Goal: Information Seeking & Learning: Check status

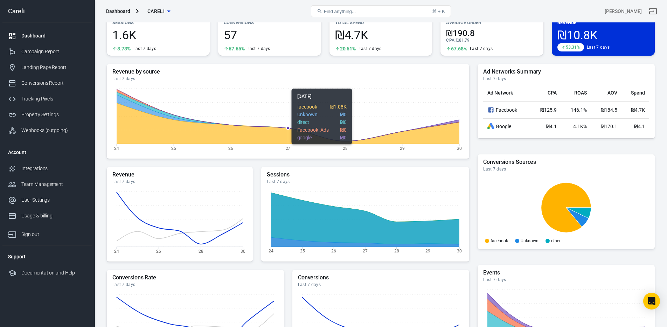
scroll to position [44, 0]
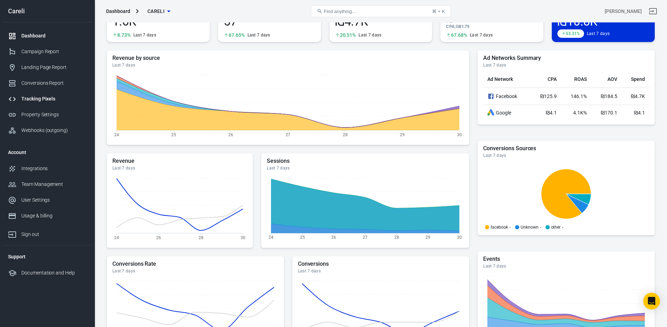
click at [44, 100] on div "Tracking Pixels" at bounding box center [53, 98] width 65 height 7
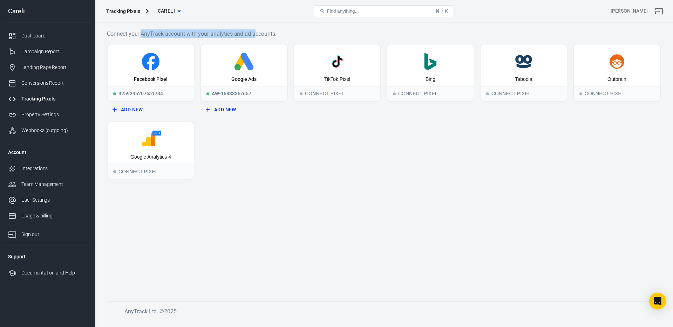
drag, startPoint x: 167, startPoint y: 35, endPoint x: 262, endPoint y: 34, distance: 94.9
click at [262, 34] on h6 "Connect your AnyTrack account with your analytics and ad accounts." at bounding box center [384, 33] width 554 height 9
click at [42, 69] on div "Landing Page Report" at bounding box center [53, 67] width 65 height 7
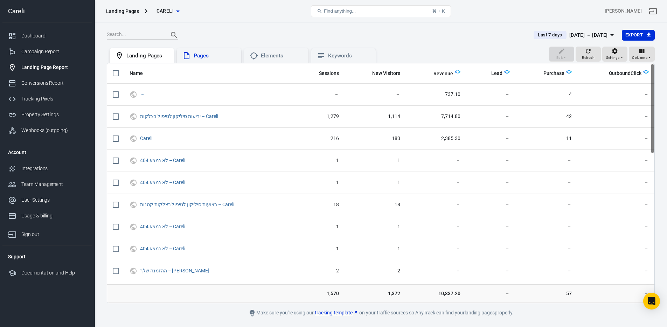
click at [221, 55] on div "Pages" at bounding box center [215, 55] width 42 height 7
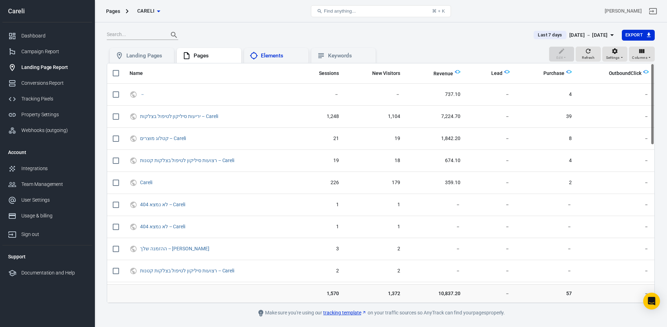
click at [263, 52] on div "Elements" at bounding box center [276, 56] width 53 height 8
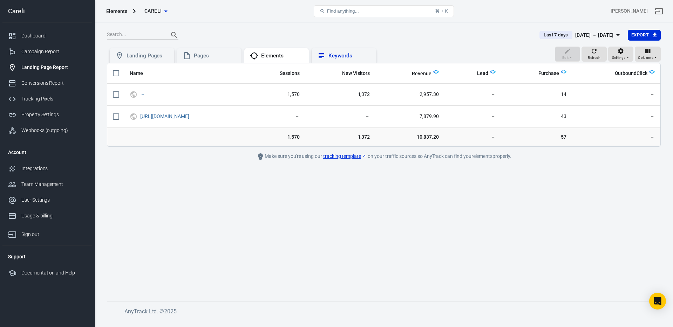
click at [332, 60] on div "Keywords" at bounding box center [343, 55] width 64 height 15
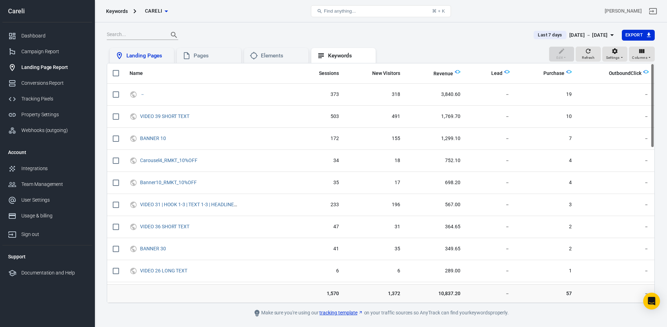
click at [139, 58] on div "Landing Pages" at bounding box center [147, 55] width 42 height 7
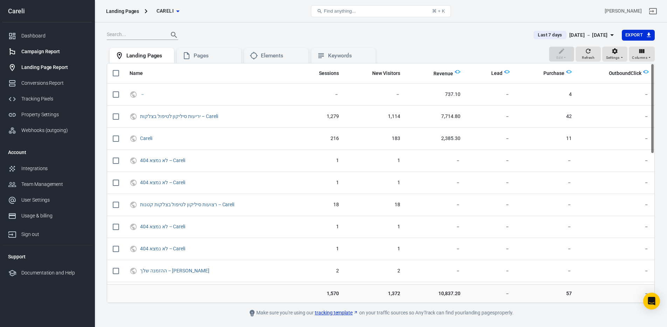
click at [35, 53] on div "Campaign Report" at bounding box center [53, 51] width 65 height 7
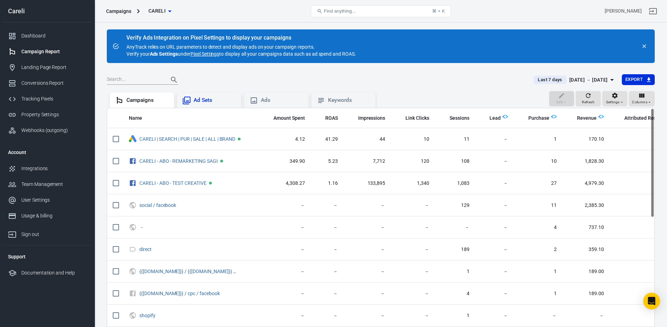
click at [203, 101] on div "Ad Sets" at bounding box center [215, 100] width 42 height 7
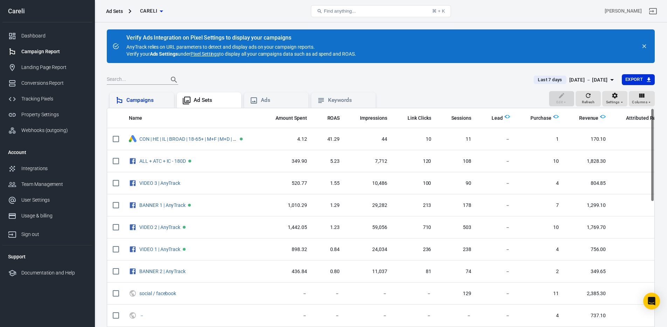
click at [143, 98] on div "Campaigns" at bounding box center [147, 100] width 42 height 7
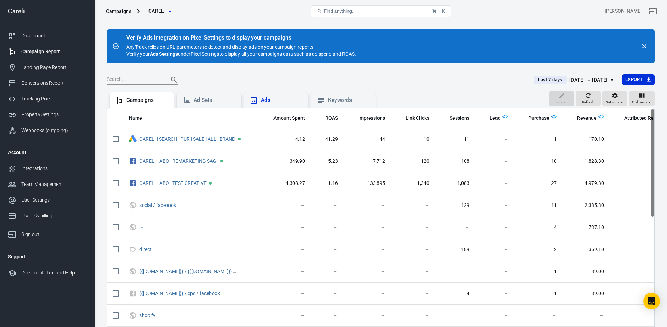
click at [281, 103] on div "Ads" at bounding box center [282, 100] width 42 height 7
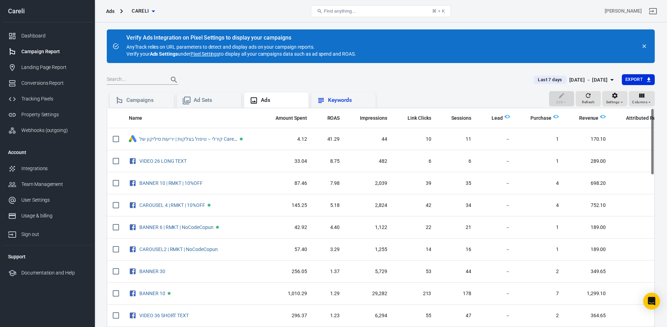
click at [359, 103] on div "Keywords" at bounding box center [349, 100] width 42 height 7
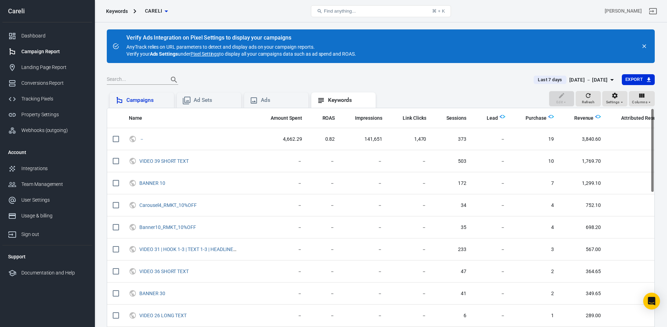
click at [151, 97] on div "Campaigns" at bounding box center [147, 100] width 42 height 7
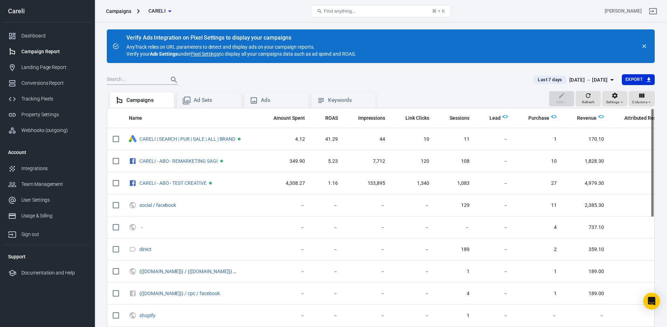
click at [647, 47] on icon "close" at bounding box center [645, 46] width 6 height 6
click at [644, 44] on icon "close" at bounding box center [645, 46] width 6 height 6
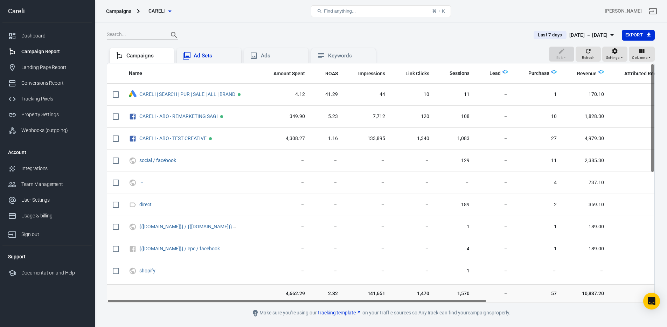
click at [194, 54] on div "Ad Sets" at bounding box center [215, 55] width 42 height 7
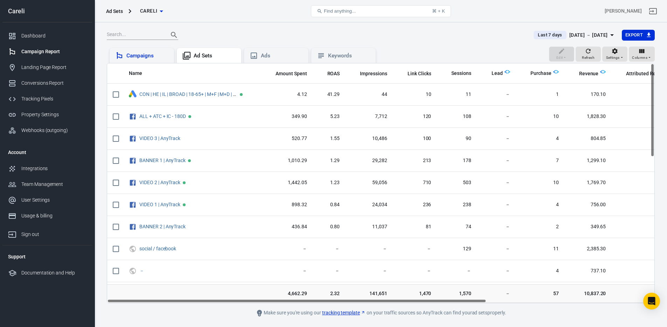
click at [133, 59] on div "Campaigns" at bounding box center [147, 55] width 42 height 7
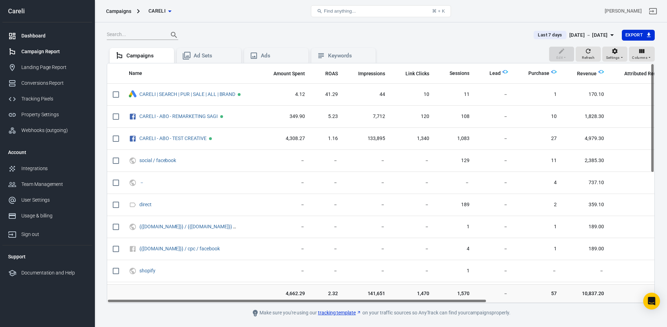
click at [32, 35] on div "Dashboard" at bounding box center [53, 35] width 65 height 7
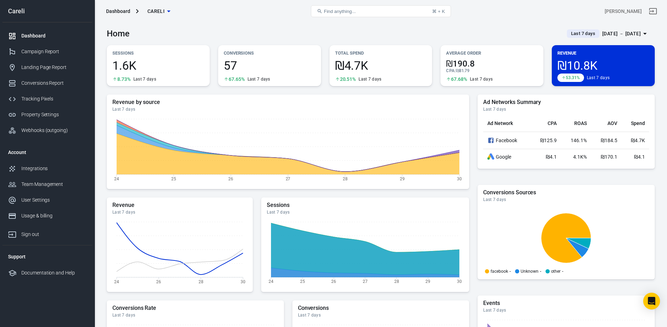
click at [569, 36] on span "Last 7 days" at bounding box center [584, 33] width 30 height 7
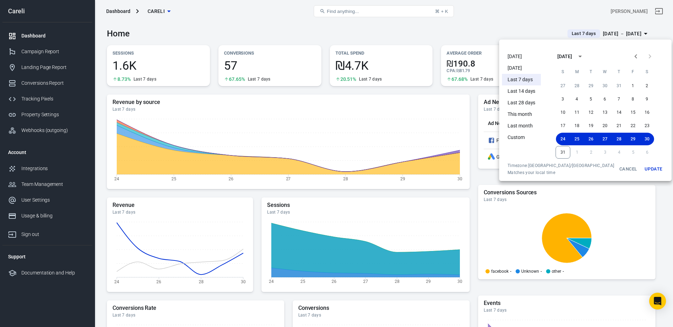
click at [527, 87] on li "Last 14 days" at bounding box center [521, 91] width 39 height 12
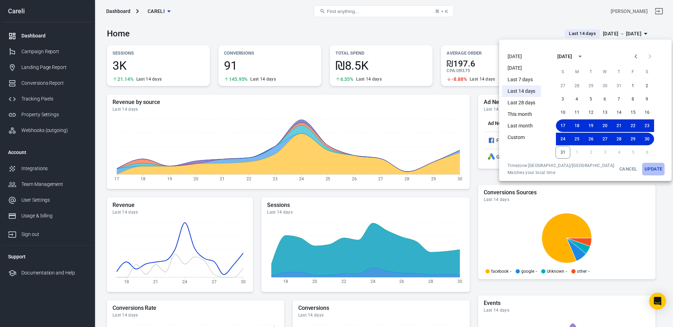
click at [644, 168] on button "Update" at bounding box center [653, 169] width 22 height 13
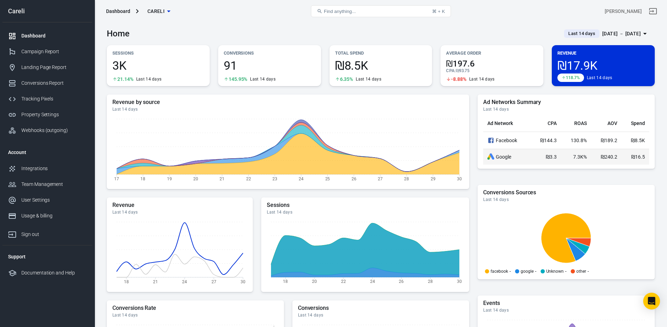
drag, startPoint x: 550, startPoint y: 157, endPoint x: 573, endPoint y: 157, distance: 23.1
click at [572, 157] on tr "Google ₪3.3 7.3K% ₪240.2 ₪16.5" at bounding box center [567, 157] width 166 height 16
click at [577, 156] on span "7.3K%" at bounding box center [581, 157] width 14 height 6
drag, startPoint x: 588, startPoint y: 160, endPoint x: 547, endPoint y: 158, distance: 40.7
click at [547, 158] on tr "Google ₪3.3 7.3K% ₪240.2 ₪16.5" at bounding box center [567, 157] width 166 height 16
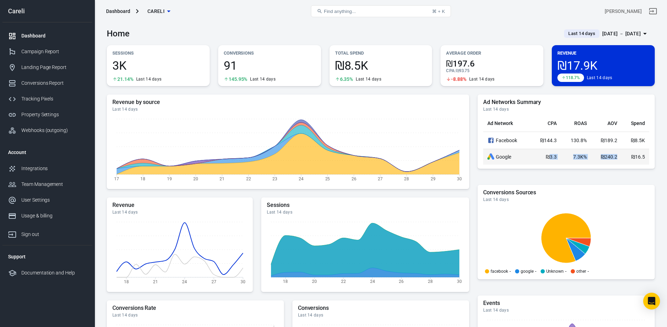
click at [547, 158] on span "₪3.3" at bounding box center [551, 157] width 11 height 6
drag, startPoint x: 581, startPoint y: 156, endPoint x: 604, endPoint y: 157, distance: 23.8
click at [604, 157] on tr "Google ₪3.3 7.3K% ₪240.2 ₪16.5" at bounding box center [567, 157] width 166 height 16
click at [604, 158] on span "₪240.2" at bounding box center [609, 157] width 16 height 6
click at [40, 53] on div "Campaign Report" at bounding box center [53, 51] width 65 height 7
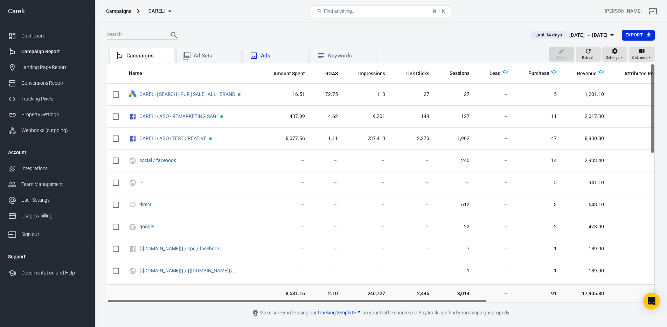
click at [253, 58] on icon at bounding box center [254, 56] width 8 height 8
